Goal: Task Accomplishment & Management: Use online tool/utility

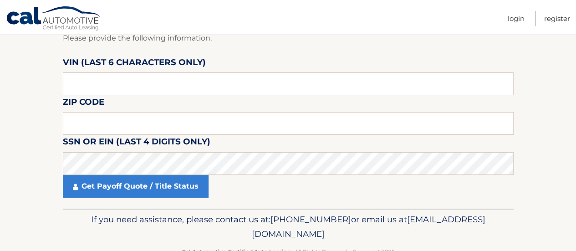
scroll to position [46, 0]
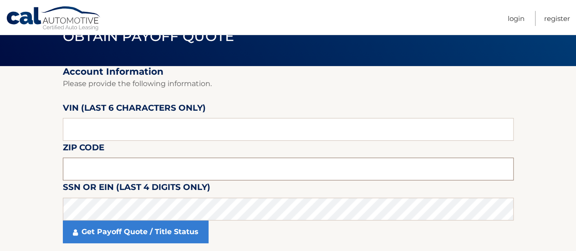
click at [95, 168] on input "text" at bounding box center [288, 169] width 451 height 23
click at [97, 133] on input "text" at bounding box center [288, 129] width 451 height 23
click at [107, 126] on input "text" at bounding box center [288, 129] width 451 height 23
click at [106, 130] on input "text" at bounding box center [288, 129] width 451 height 23
click at [84, 163] on input "text" at bounding box center [288, 169] width 451 height 23
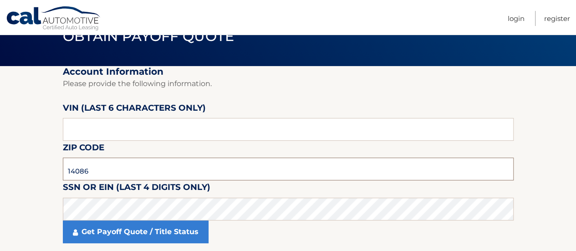
type input "14086"
click at [104, 128] on input "text" at bounding box center [288, 129] width 451 height 23
type input "194676"
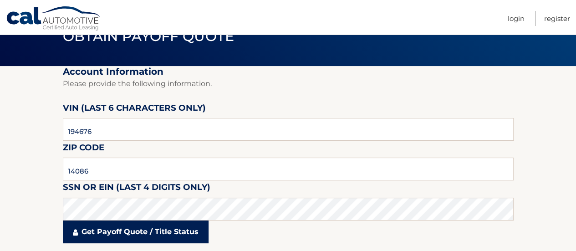
click at [130, 231] on link "Get Payoff Quote / Title Status" at bounding box center [136, 231] width 146 height 23
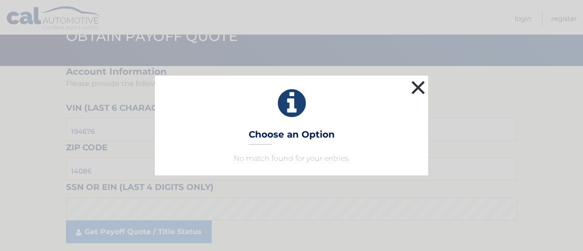
click at [420, 86] on button "×" at bounding box center [418, 87] width 18 height 18
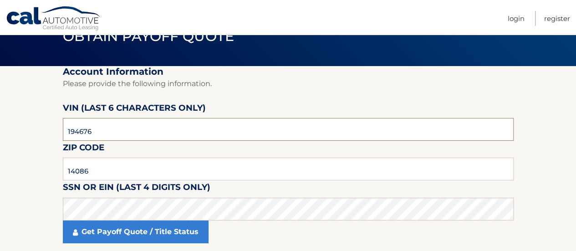
click at [112, 132] on input "194676" at bounding box center [288, 129] width 451 height 23
click at [110, 171] on input "14086" at bounding box center [288, 169] width 451 height 23
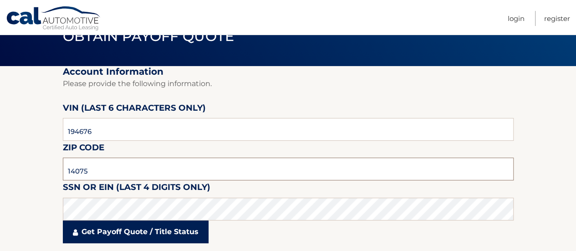
type input "14075"
click at [136, 231] on link "Get Payoff Quote / Title Status" at bounding box center [136, 231] width 146 height 23
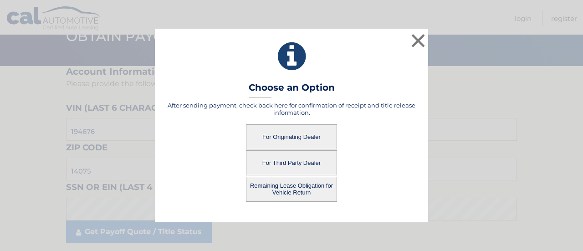
click at [298, 186] on button "Remaining Lease Obligation for Vehicle Return" at bounding box center [291, 189] width 91 height 25
click at [282, 185] on button "Remaining Lease Obligation for Vehicle Return" at bounding box center [291, 189] width 91 height 25
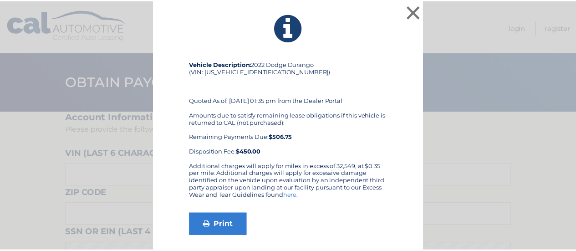
scroll to position [1, 0]
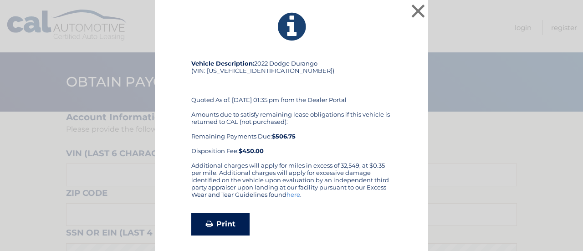
click at [222, 217] on link "Print" at bounding box center [220, 224] width 58 height 23
click at [416, 8] on button "×" at bounding box center [418, 11] width 18 height 18
